Goal: Navigation & Orientation: Understand site structure

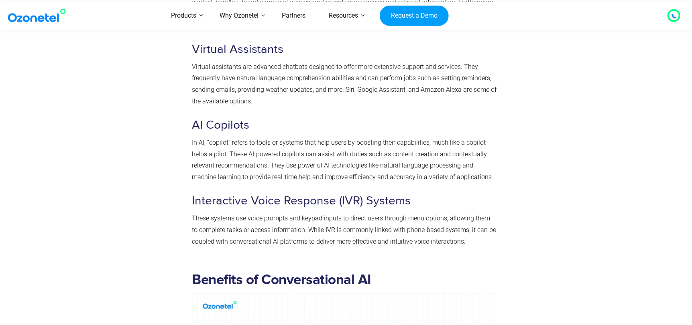
scroll to position [2182, 0]
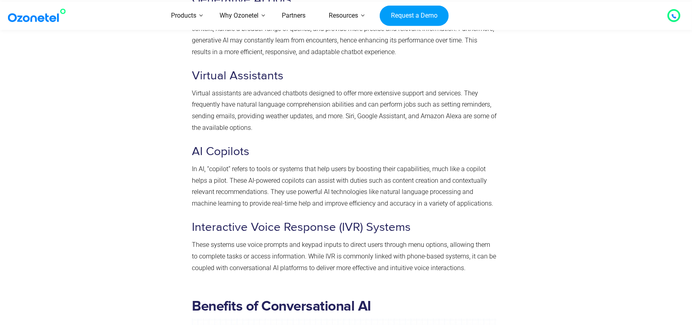
click at [18, 15] on img at bounding box center [38, 15] width 65 height 14
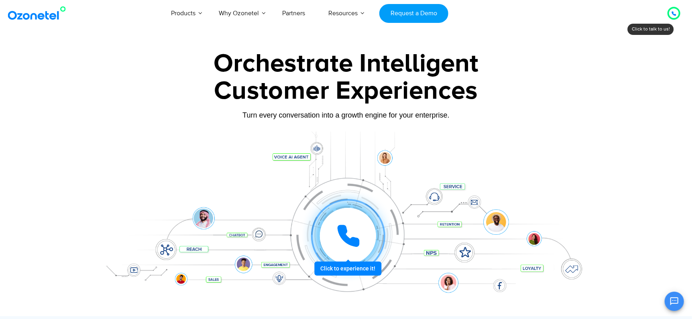
click at [362, 229] on div at bounding box center [348, 236] width 56 height 56
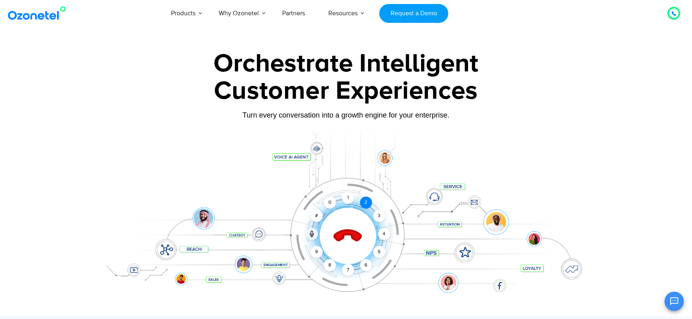
click at [364, 205] on div "2" at bounding box center [366, 203] width 12 height 12
click at [346, 201] on div "1" at bounding box center [348, 198] width 12 height 12
click at [348, 237] on icon at bounding box center [348, 236] width 34 height 34
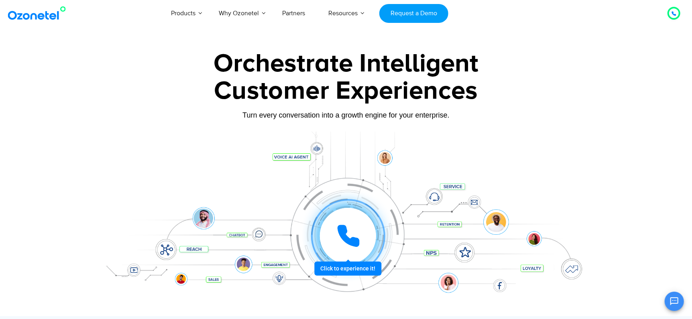
click at [333, 234] on div at bounding box center [348, 236] width 56 height 56
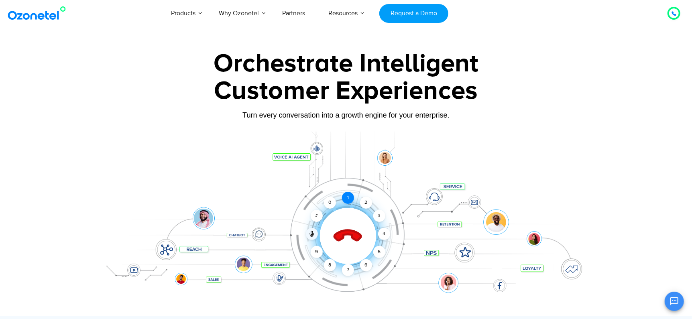
click at [349, 198] on div "1" at bounding box center [348, 198] width 12 height 12
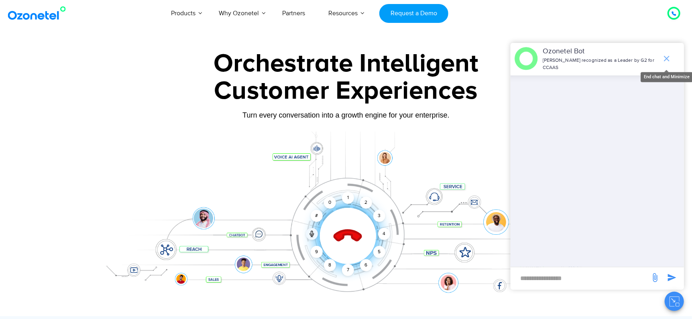
click at [663, 55] on icon "end chat or minimize" at bounding box center [667, 59] width 10 height 10
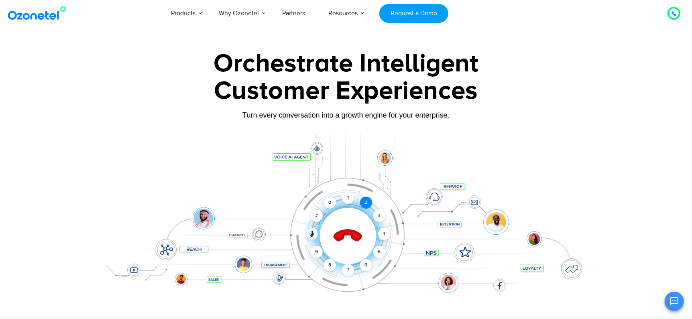
click at [366, 200] on div "2" at bounding box center [366, 203] width 12 height 12
click at [348, 248] on icon at bounding box center [348, 236] width 34 height 34
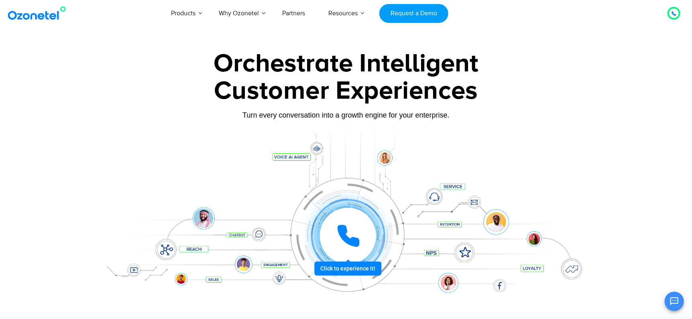
click at [348, 248] on icon at bounding box center [348, 236] width 24 height 24
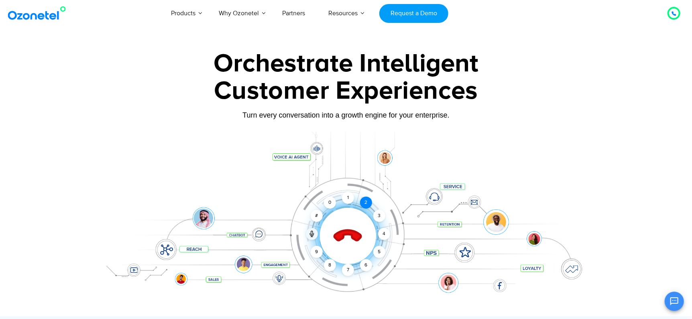
click at [366, 207] on div "2" at bounding box center [366, 203] width 12 height 12
click at [347, 230] on icon at bounding box center [348, 236] width 28 height 28
